Goal: Task Accomplishment & Management: Use online tool/utility

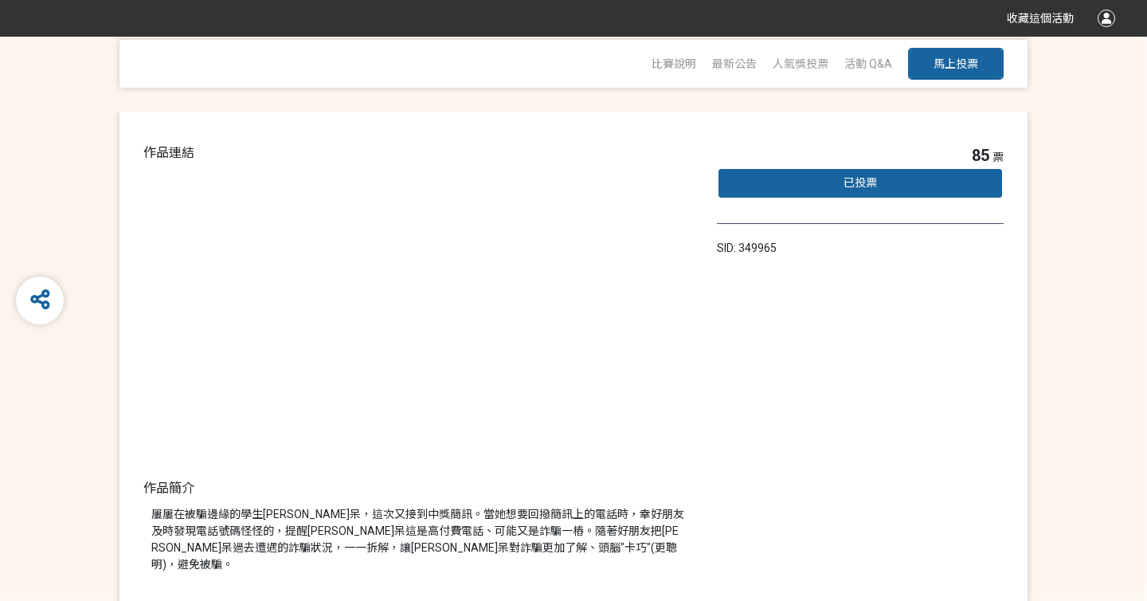
scroll to position [79, 0]
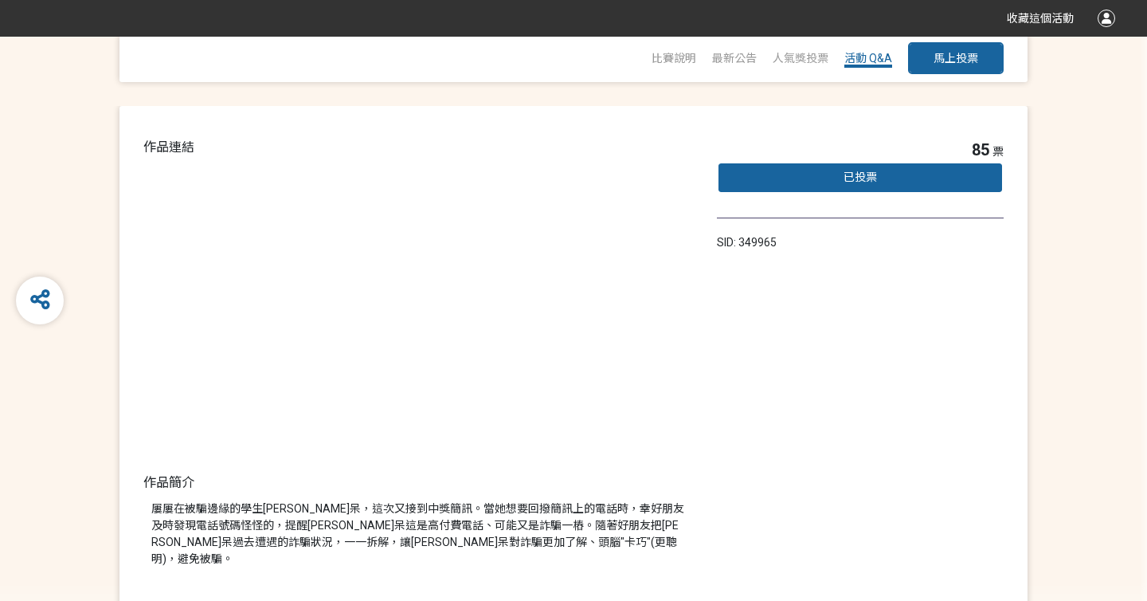
click at [875, 62] on span "活動 Q&A" at bounding box center [868, 58] width 48 height 13
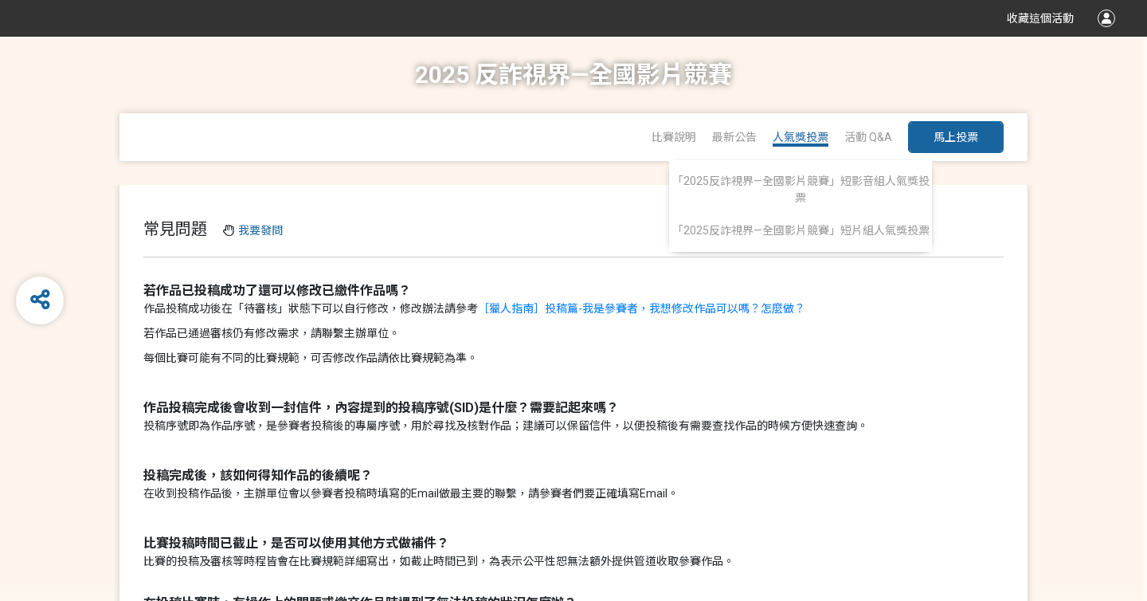
click at [812, 137] on span "人氣獎投票" at bounding box center [801, 137] width 56 height 13
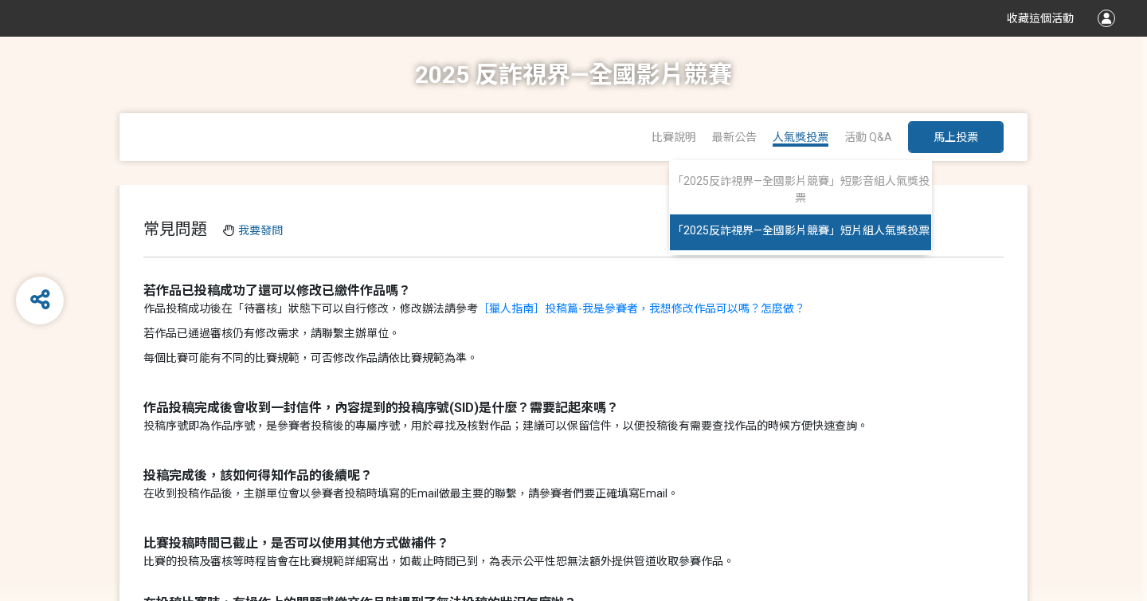
click at [816, 232] on span "「2025反詐視界—全國影片競賽」短片組人氣獎投票" at bounding box center [800, 230] width 257 height 13
select select "13146"
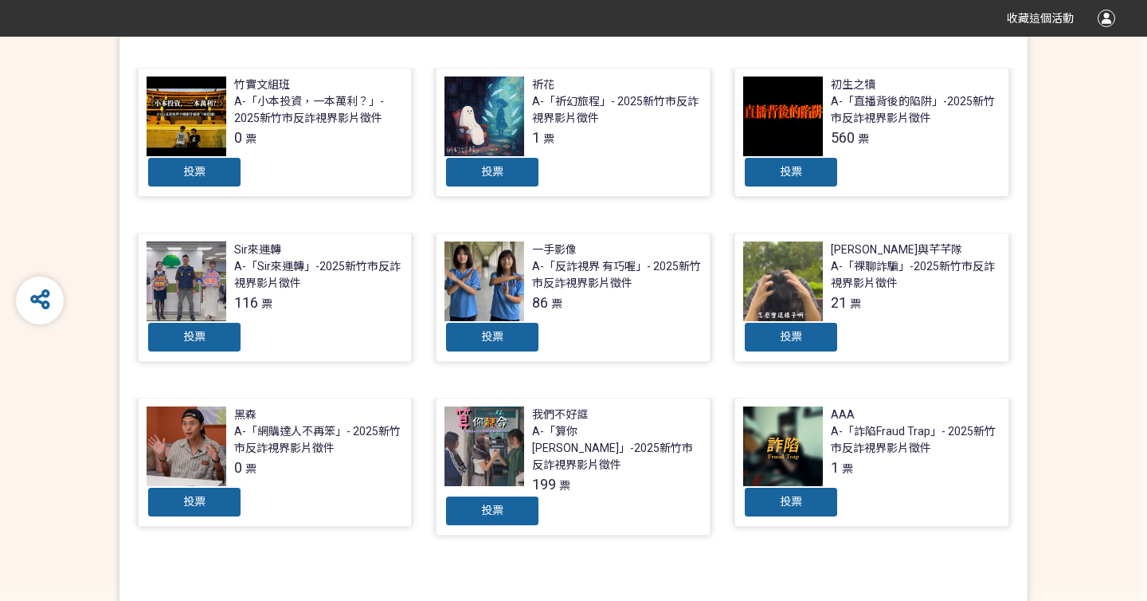
scroll to position [532, 0]
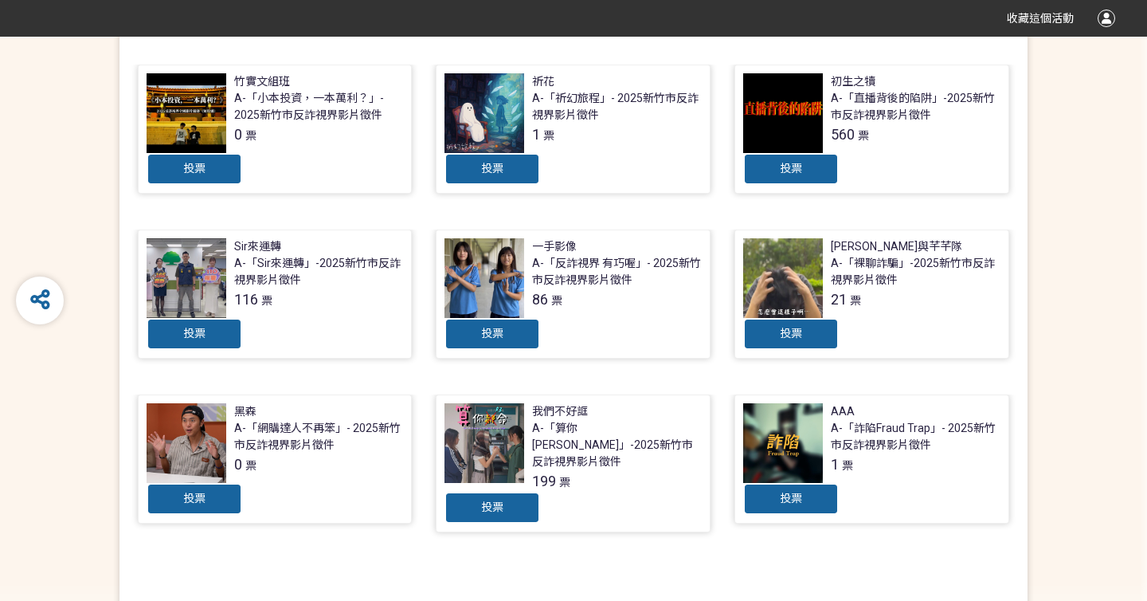
click at [866, 108] on div "A-「直播背後的陷阱」-2025新竹市反詐視界影片徵件" at bounding box center [916, 106] width 170 height 33
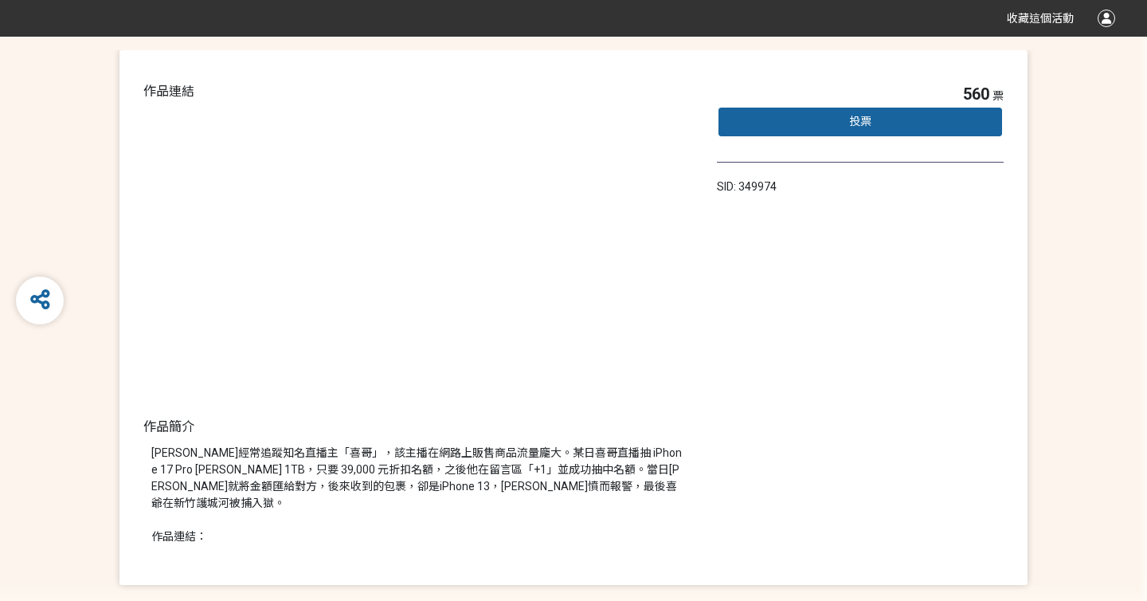
scroll to position [142, 0]
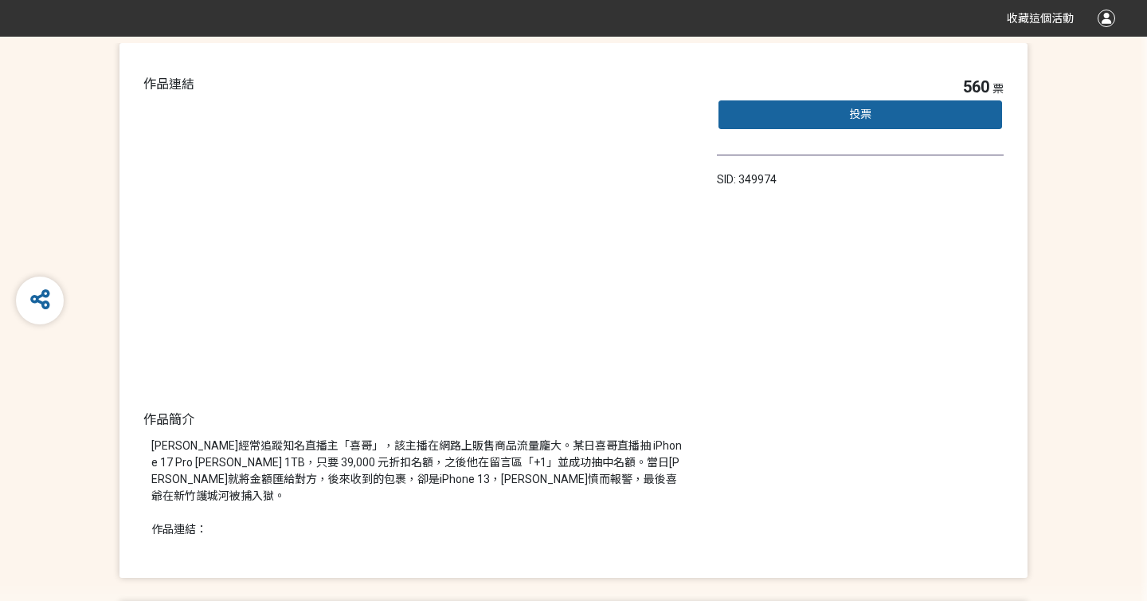
click at [855, 108] on span "投票" at bounding box center [860, 114] width 22 height 13
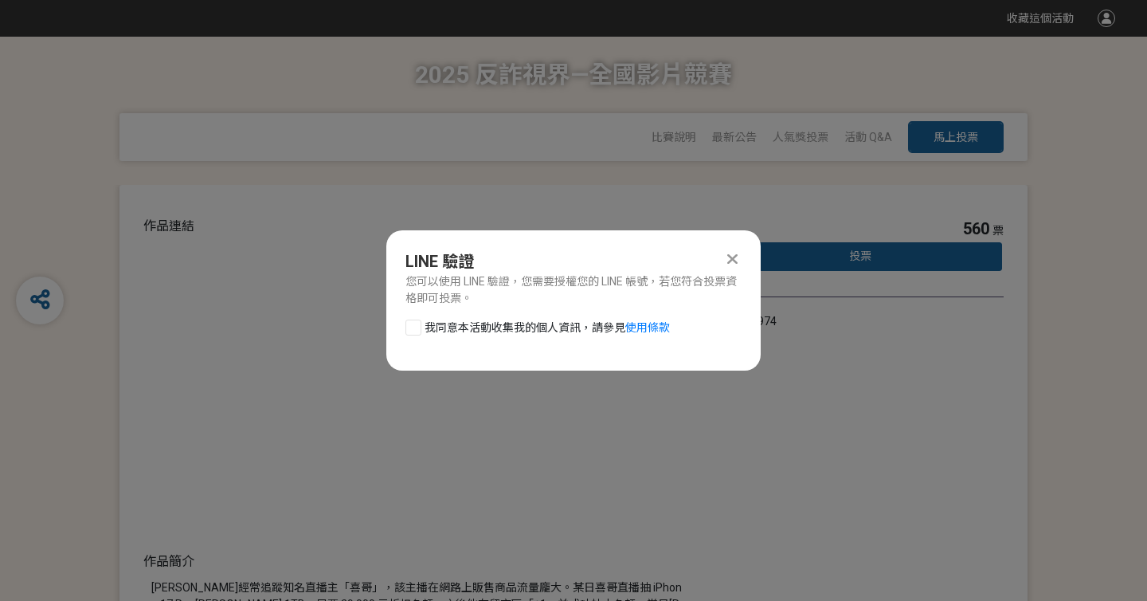
click at [414, 321] on div at bounding box center [413, 327] width 16 height 16
checkbox input "true"
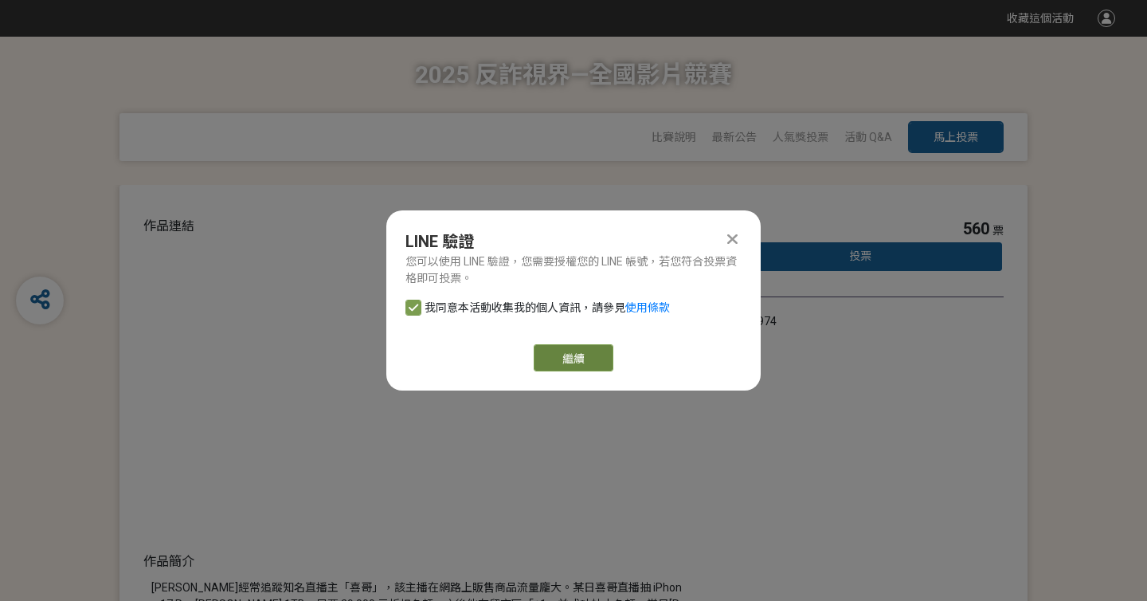
click at [593, 357] on button "繼續" at bounding box center [574, 357] width 80 height 27
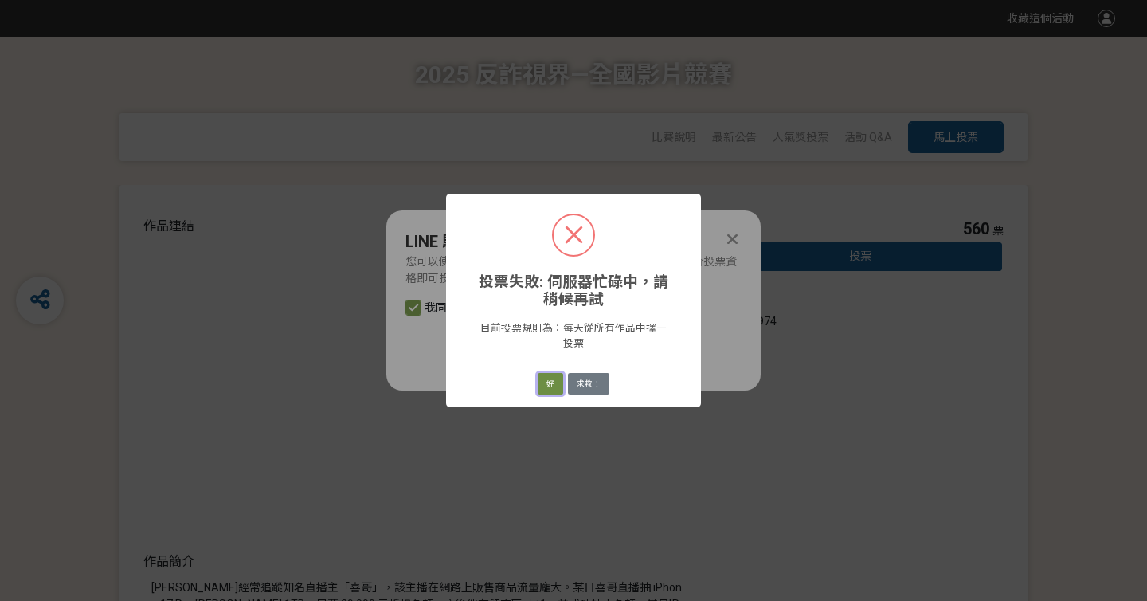
click at [549, 389] on button "好" at bounding box center [550, 384] width 25 height 22
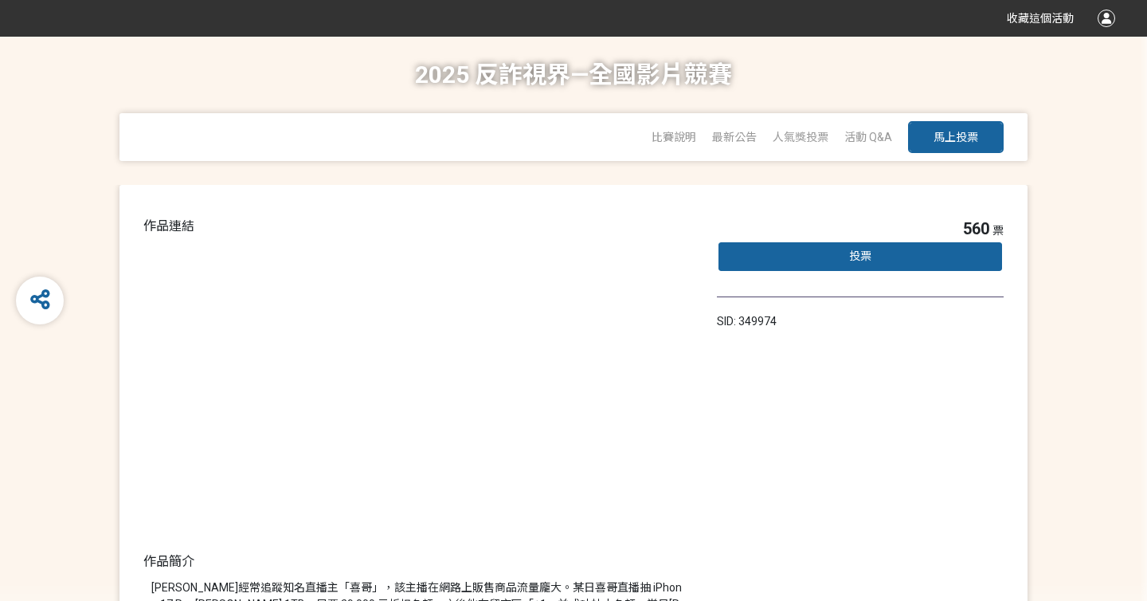
select select "13146"
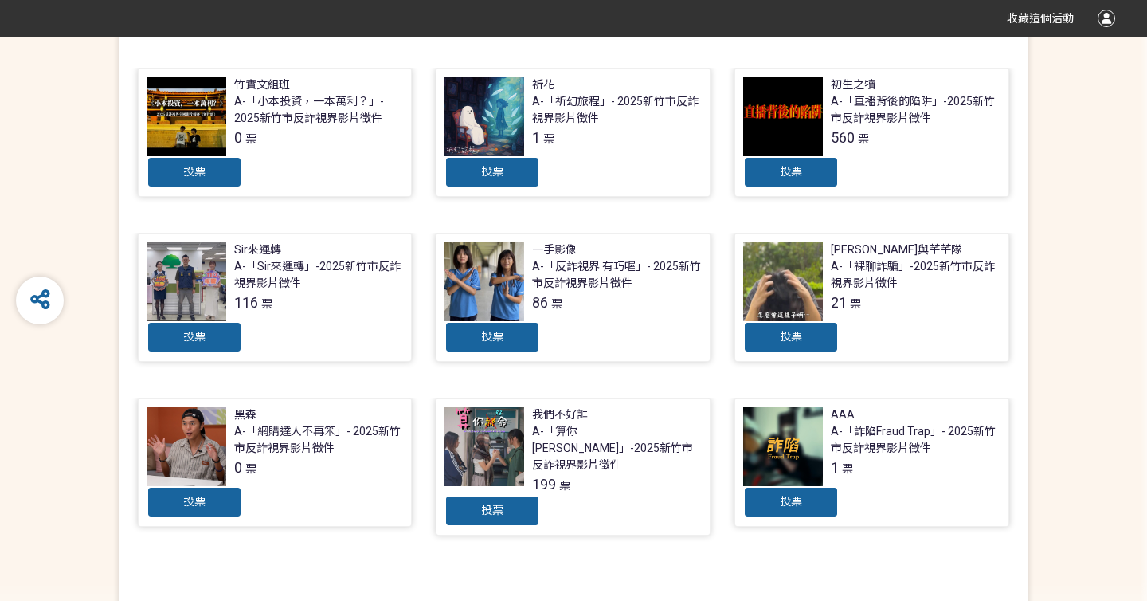
scroll to position [532, 0]
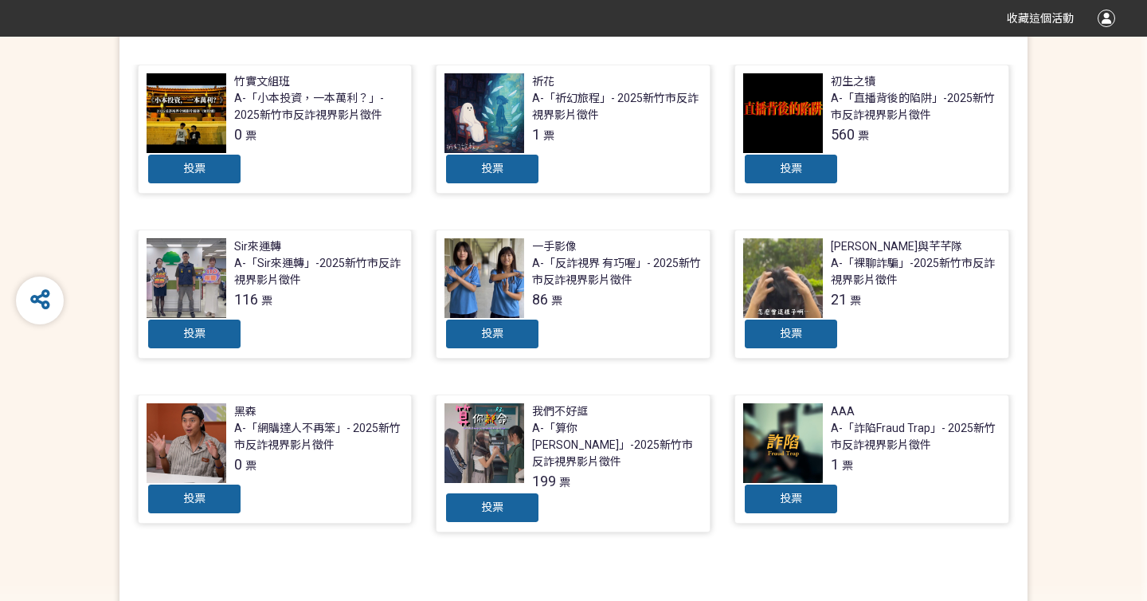
click at [516, 333] on div "投票" at bounding box center [492, 334] width 96 height 32
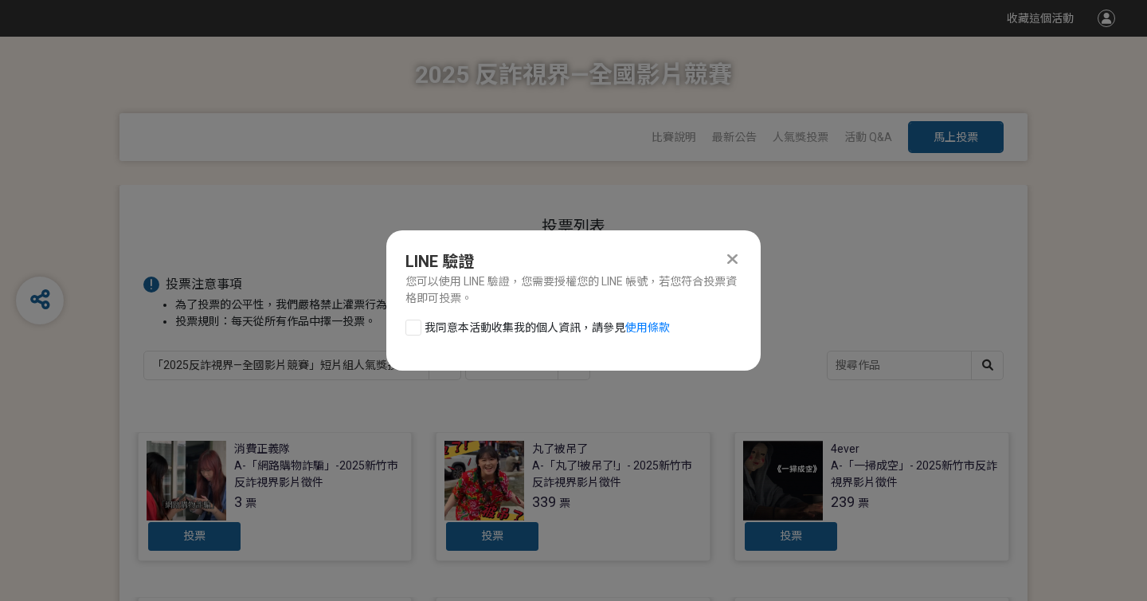
scroll to position [0, 0]
click at [741, 249] on div "LINE 驗證 您可以使用 LINE 驗證，您需要授權您的 LINE 帳號，若您符合投票資格即可投票。 我同意本活動收集我的個人資訊，請參見 使用條款" at bounding box center [573, 300] width 374 height 140
click at [729, 251] on icon at bounding box center [732, 259] width 10 height 16
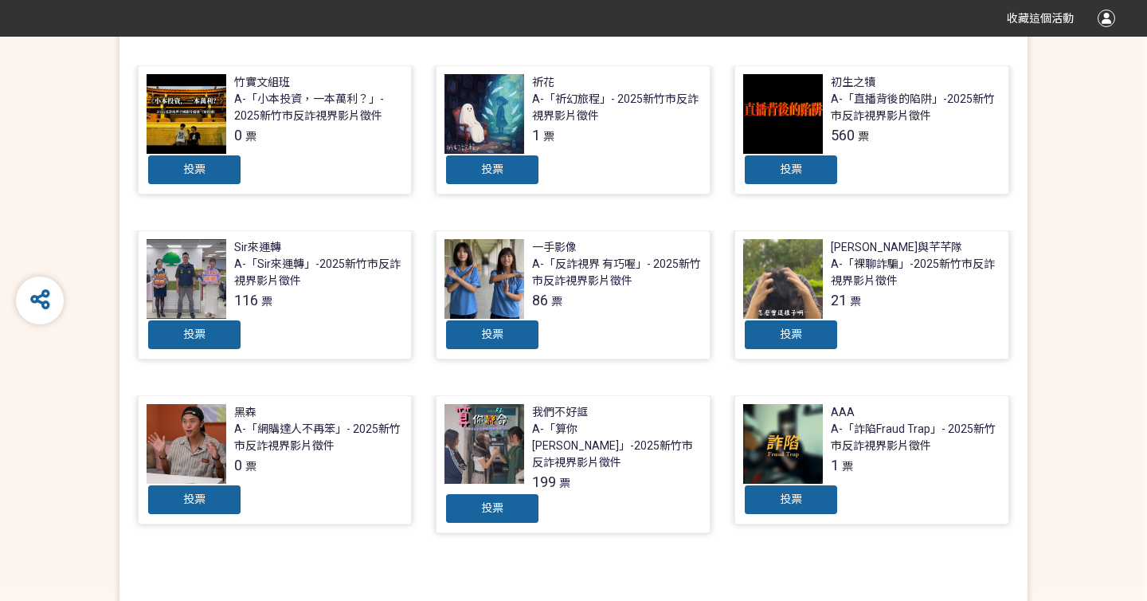
scroll to position [532, 0]
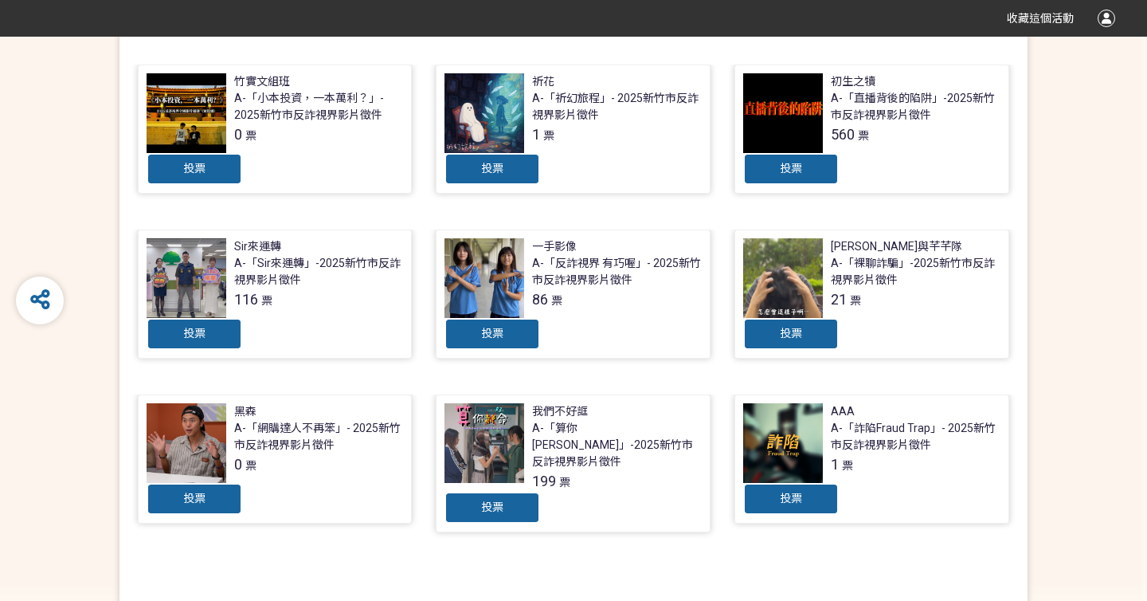
click at [564, 254] on div "一手影像" at bounding box center [554, 246] width 45 height 17
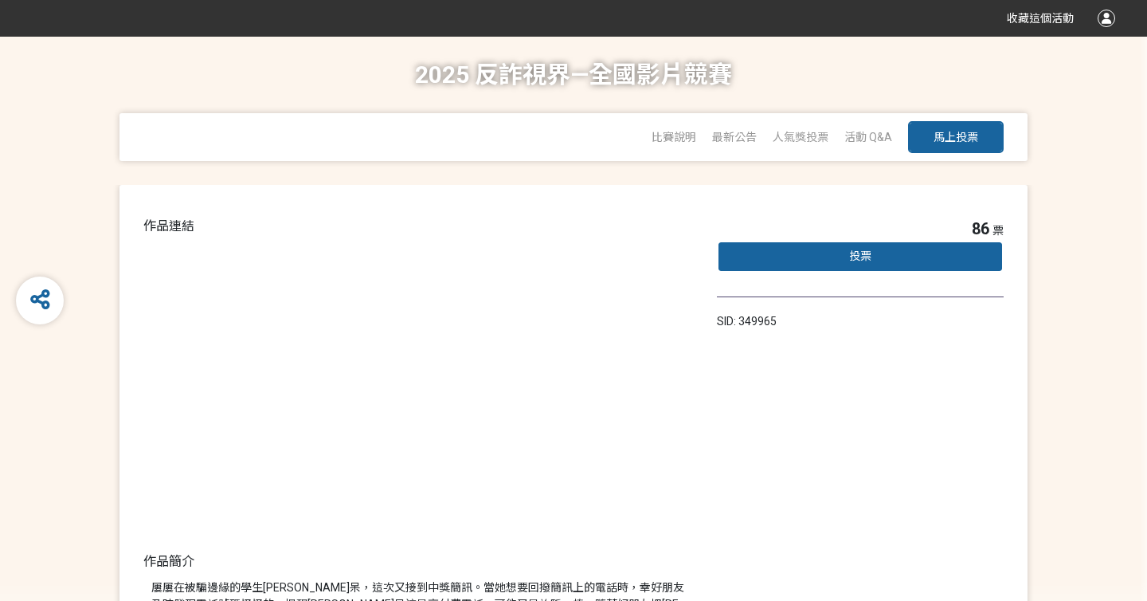
click at [528, 126] on div "比賽說明 最新公告 人氣獎投票 「2025反詐視界—全國影片競賽」短影音組人氣獎投票 「2025反詐視界—全國影片競賽」短片組人氣獎投票 活動 Q&A 馬上投票" at bounding box center [573, 137] width 908 height 48
click at [218, 72] on div "2025 反詐視界—全國影片競賽 比賽說明 最新公告 人氣獎投票 「2025反詐視界—全國影片競賽」短影音組人氣獎投票 「2025反詐視界—全國影片競賽」短片…" at bounding box center [573, 111] width 1083 height 148
click at [820, 374] on div "86 票 投票 SID: 349965" at bounding box center [860, 435] width 287 height 437
click at [679, 133] on span "比賽說明" at bounding box center [674, 137] width 45 height 13
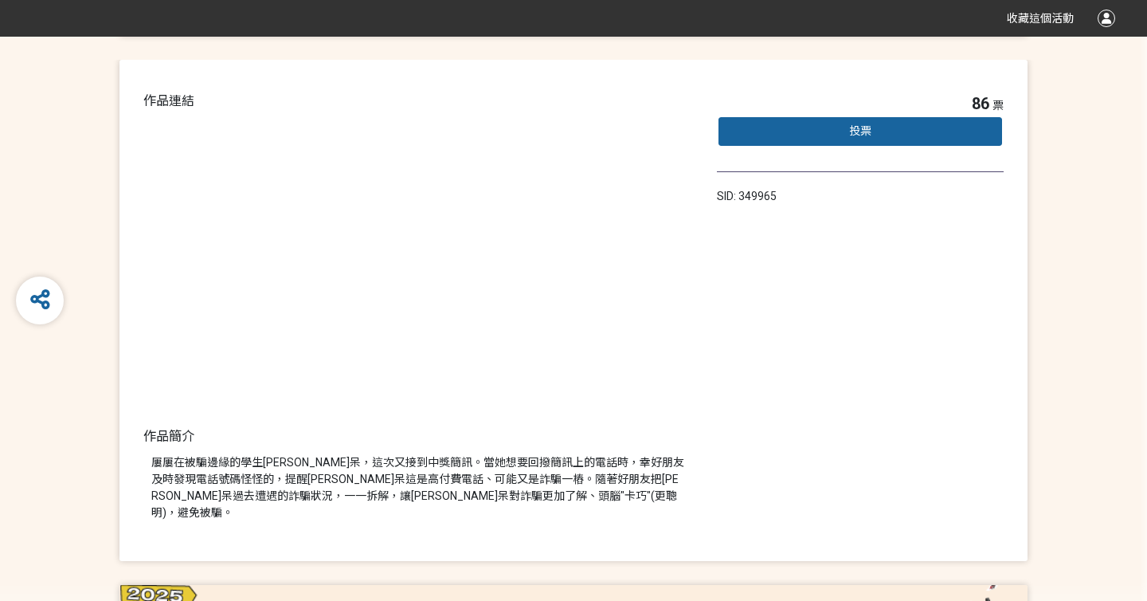
scroll to position [126, 0]
